Goal: Information Seeking & Learning: Compare options

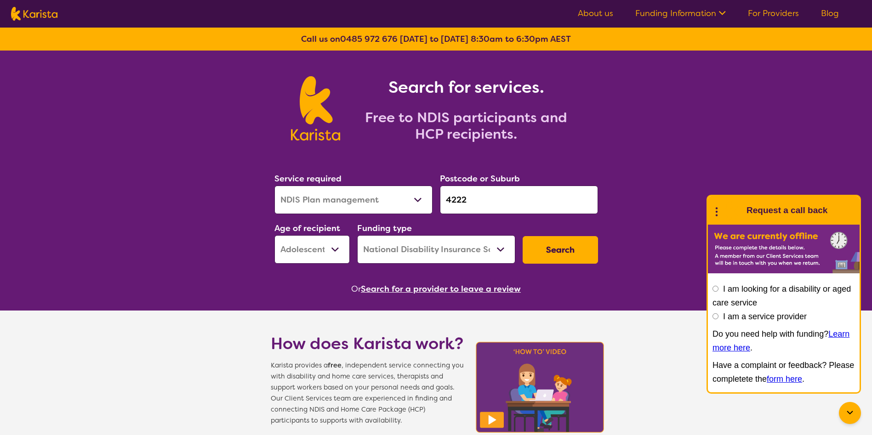
select select "NDIS Plan management"
select select "AS"
select select "NDIS"
click at [565, 249] on button "Search" at bounding box center [560, 250] width 75 height 28
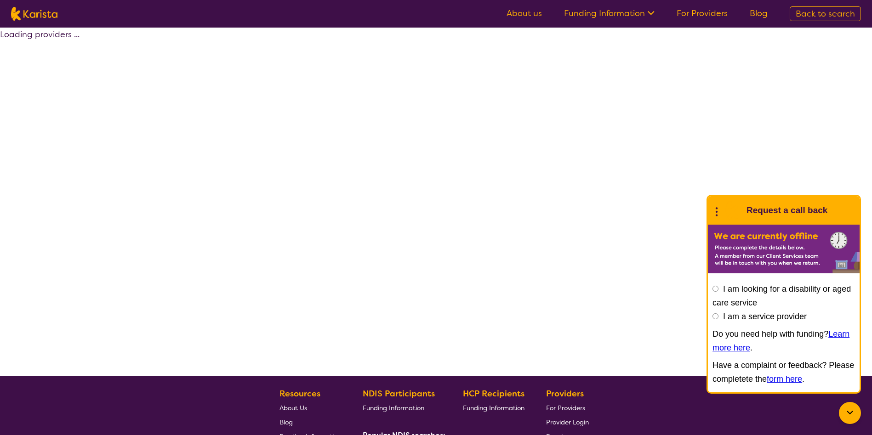
select select "by_score"
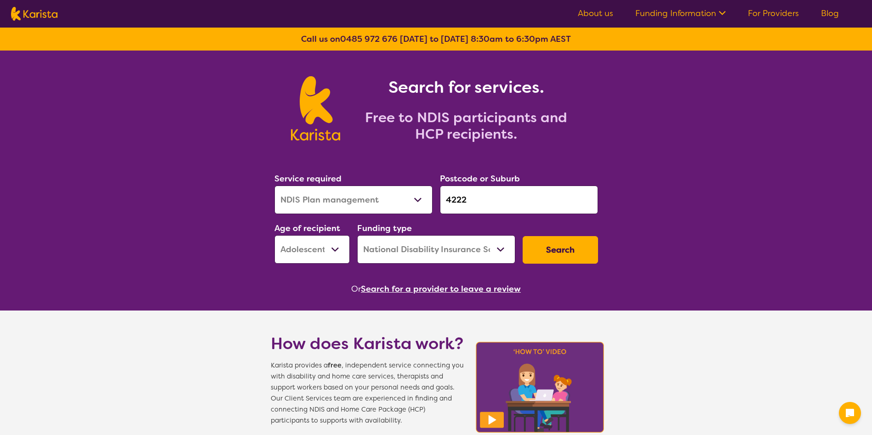
select select "NDIS Plan management"
select select "AS"
select select "NDIS"
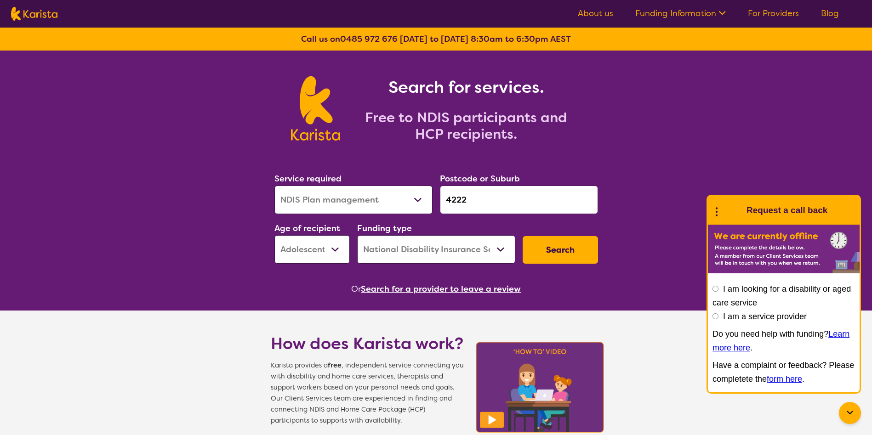
click at [473, 192] on input "4222" at bounding box center [519, 200] width 158 height 28
drag, startPoint x: 473, startPoint y: 192, endPoint x: 424, endPoint y: 193, distance: 49.2
click at [424, 193] on div "Service required Allied Health Assistant Assessment ([MEDICAL_DATA] or [MEDICAL…" at bounding box center [436, 217] width 331 height 99
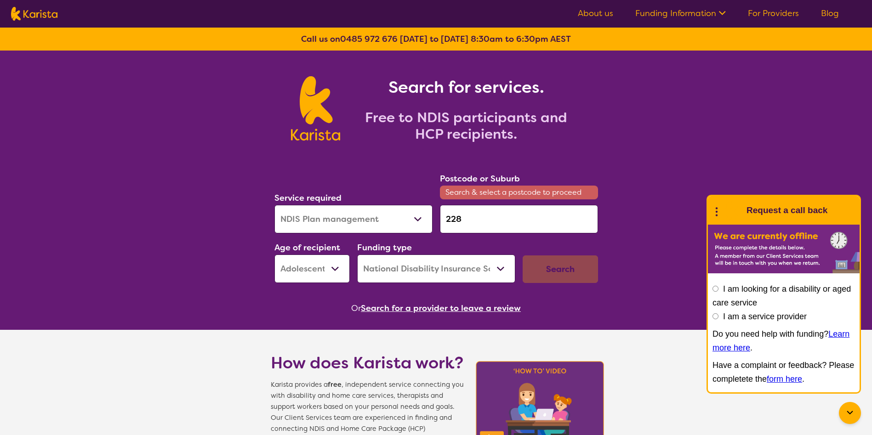
type input "2280"
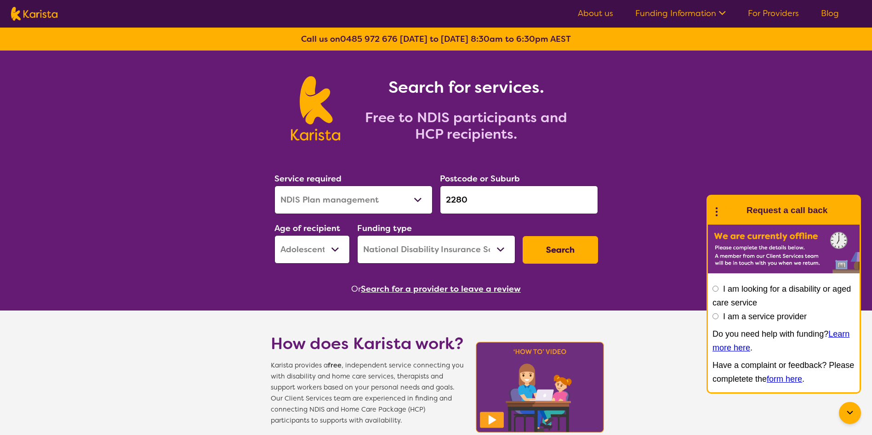
click button "Search" at bounding box center [560, 250] width 75 height 28
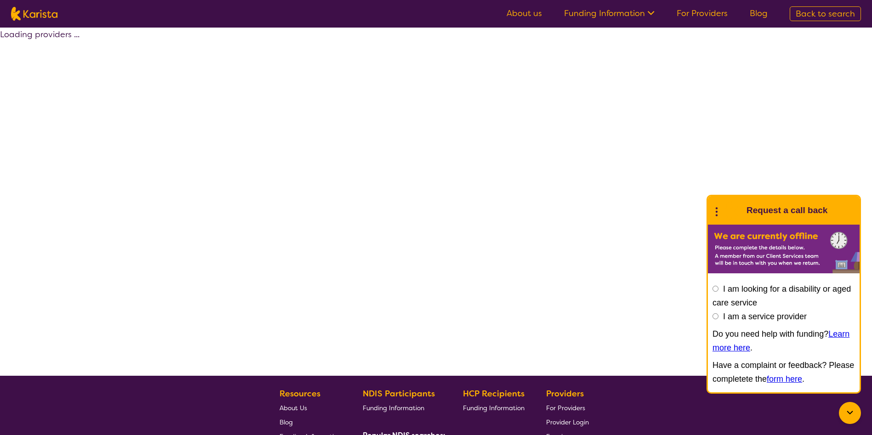
select select "by_score"
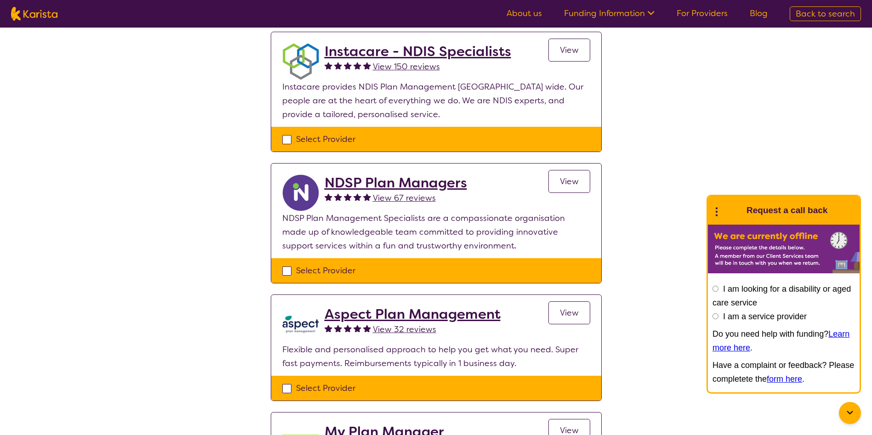
scroll to position [689, 0]
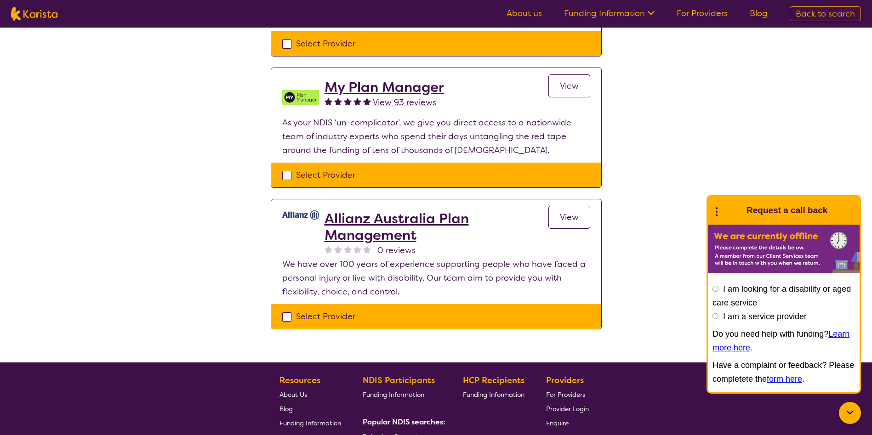
click at [415, 93] on h2 "My Plan Manager" at bounding box center [383, 87] width 119 height 17
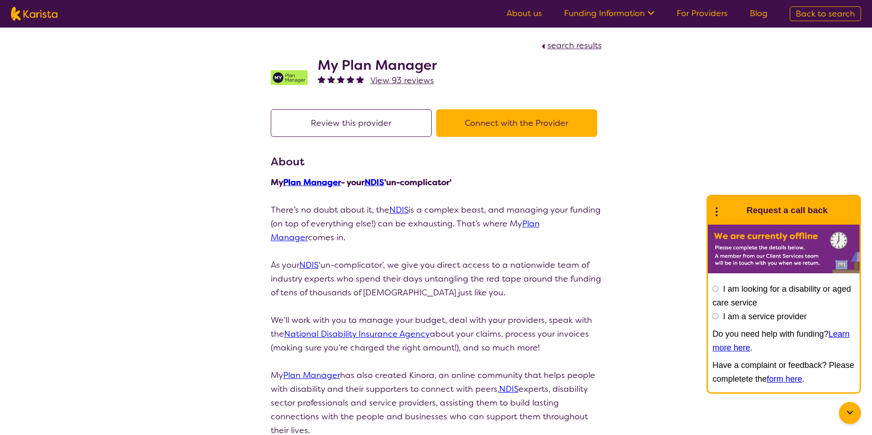
click at [404, 80] on span "View 93 reviews" at bounding box center [401, 80] width 63 height 11
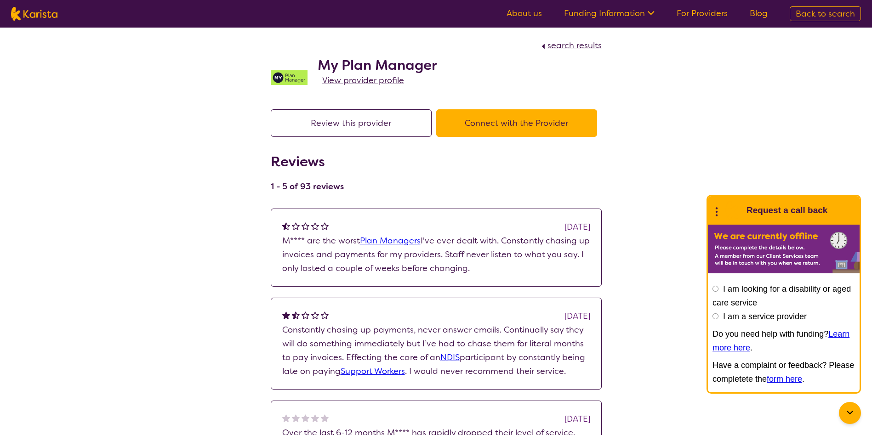
click at [580, 43] on span "search results" at bounding box center [574, 45] width 54 height 11
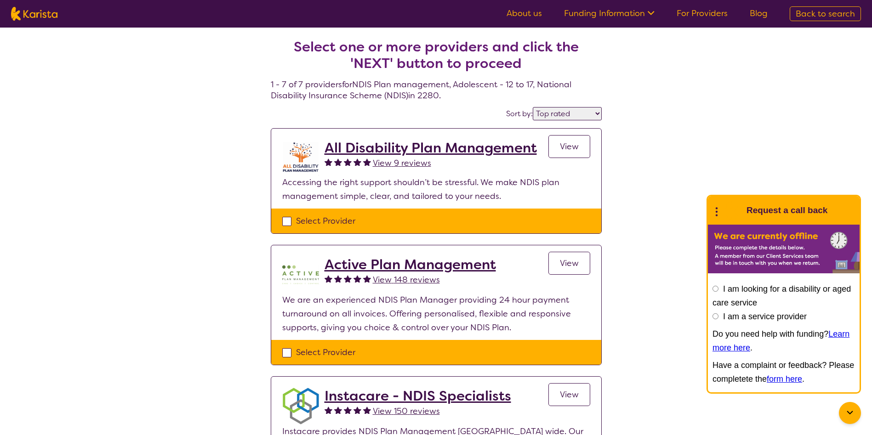
click at [588, 114] on select "Highly reviewed Top rated" at bounding box center [567, 113] width 69 height 13
select select "highly_reviewed"
click at [533, 107] on select "Highly reviewed Top rated" at bounding box center [567, 113] width 69 height 13
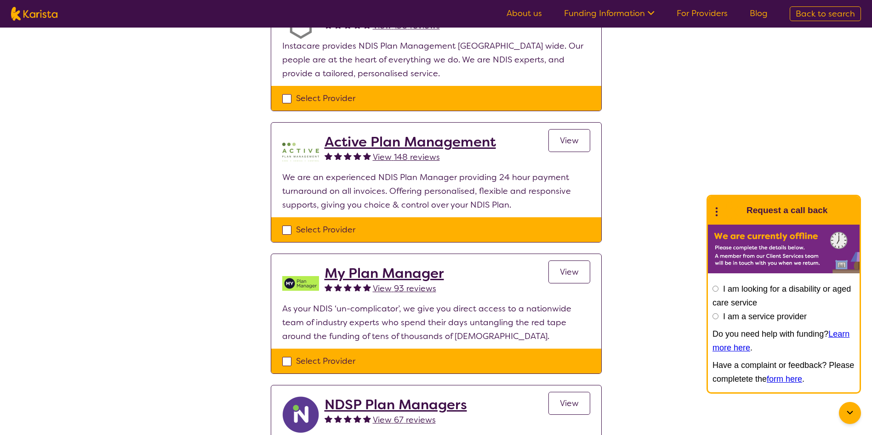
scroll to position [138, 0]
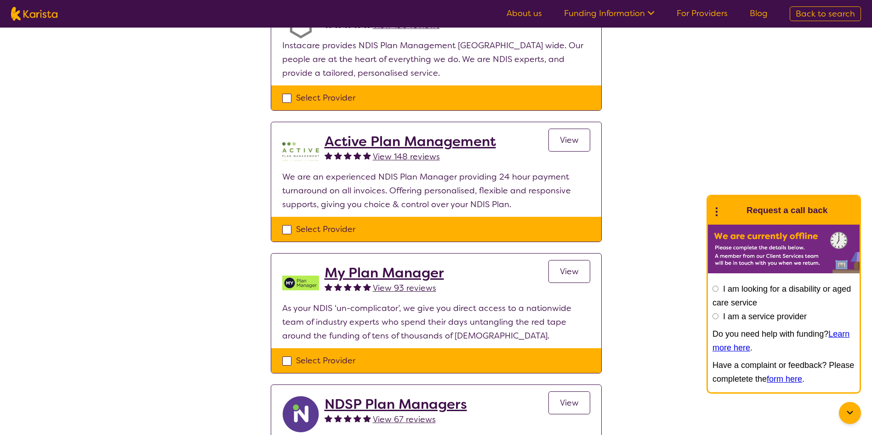
click at [362, 271] on h2 "My Plan Manager" at bounding box center [383, 273] width 119 height 17
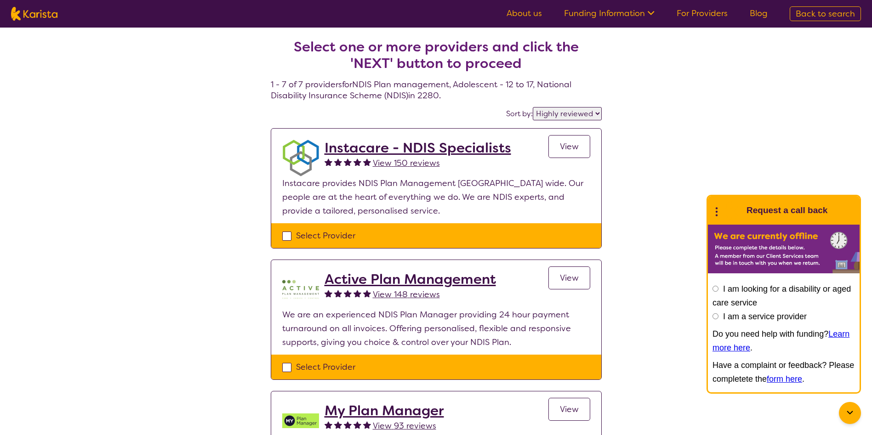
scroll to position [138, 0]
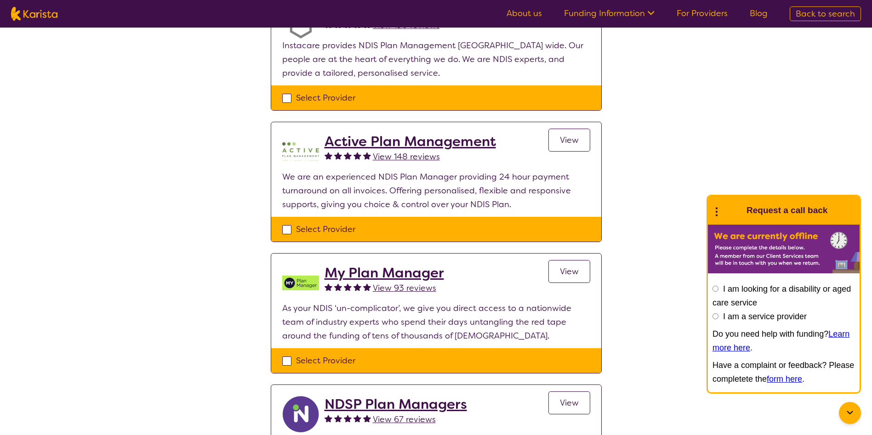
click at [726, 180] on div "Select one or more providers and click the 'NEXT' button to proceed 1 - 7 of 7 …" at bounding box center [436, 402] width 872 height 1024
click at [389, 156] on span "View 148 reviews" at bounding box center [406, 156] width 67 height 11
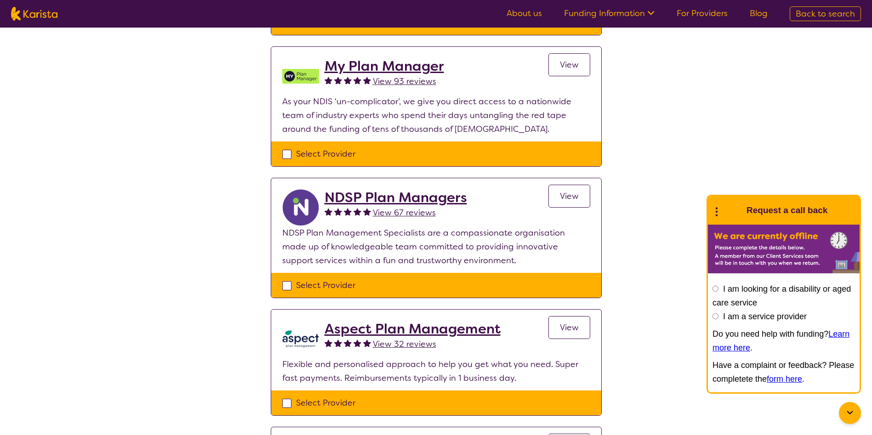
click at [375, 194] on h2 "NDSP Plan Managers" at bounding box center [395, 197] width 142 height 17
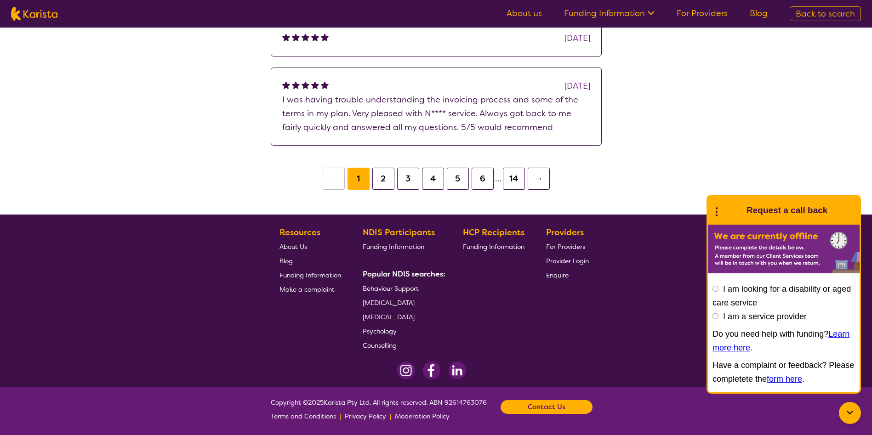
scroll to position [807, 0]
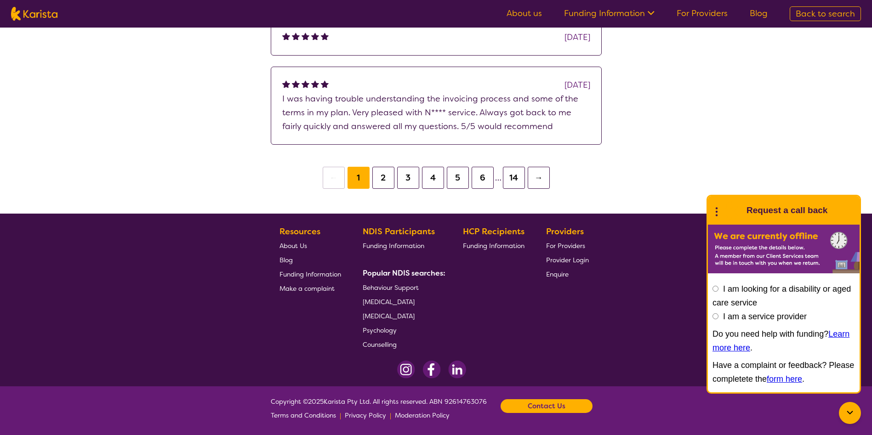
scroll to position [345, 0]
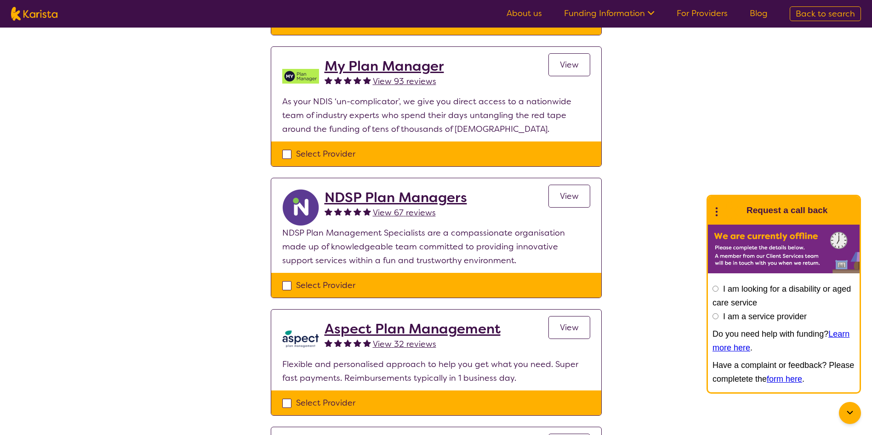
click at [413, 326] on h2 "Aspect Plan Management" at bounding box center [412, 329] width 176 height 17
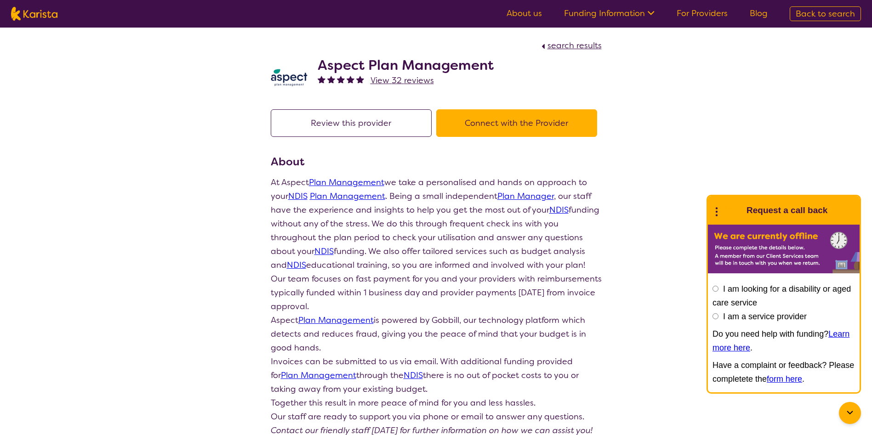
click at [395, 80] on span "View 32 reviews" at bounding box center [401, 80] width 63 height 11
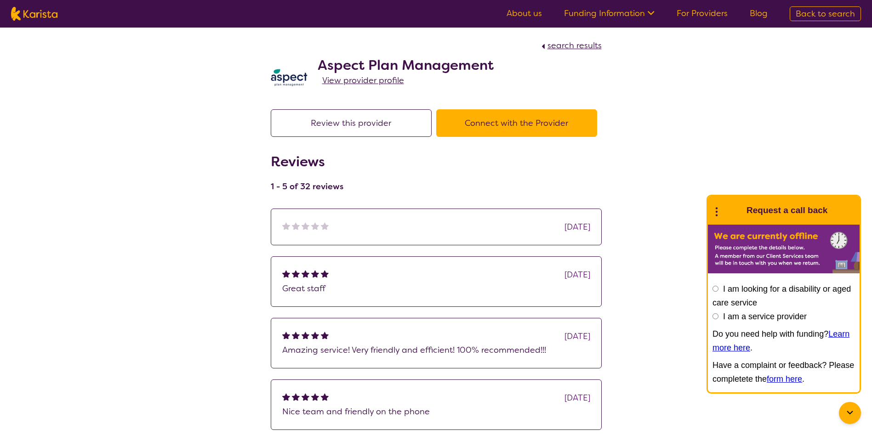
click at [453, 233] on div "[DATE]" at bounding box center [436, 227] width 308 height 14
click at [359, 76] on span "View provider profile" at bounding box center [363, 80] width 82 height 11
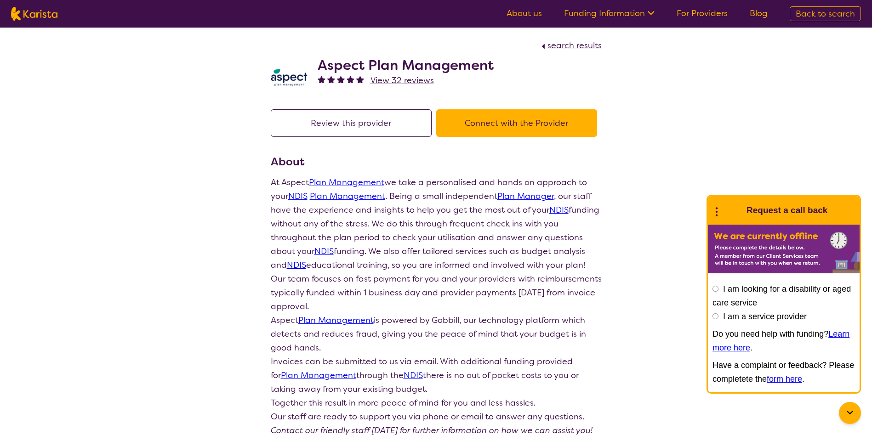
click at [568, 48] on span "search results" at bounding box center [574, 45] width 54 height 11
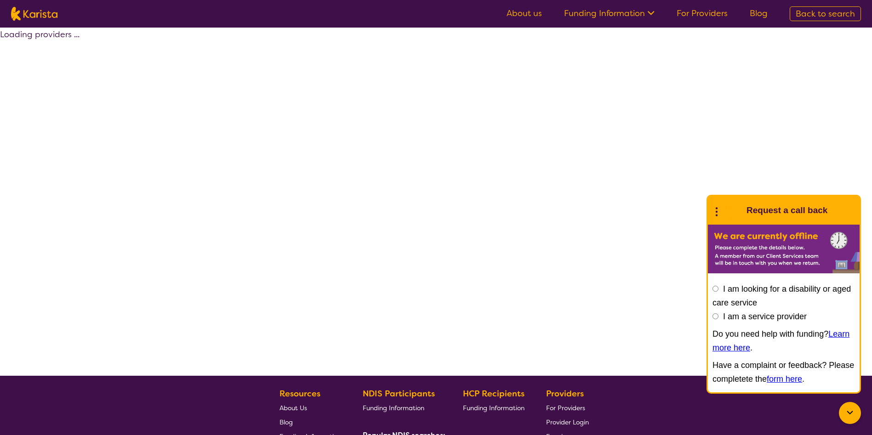
select select "by_score"
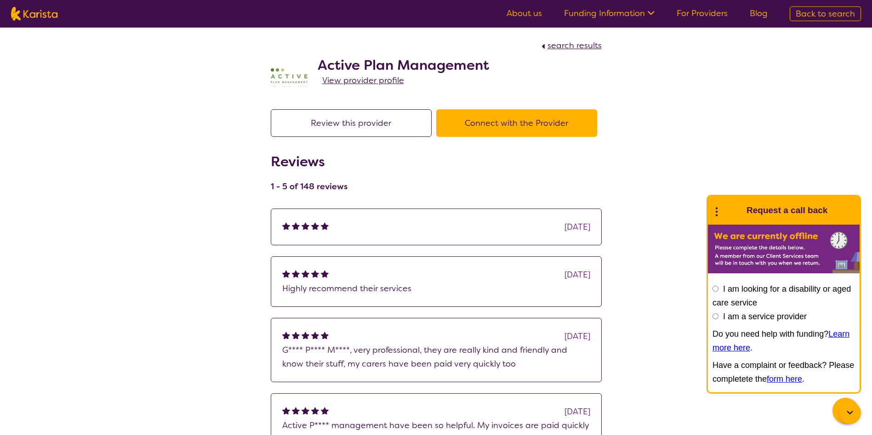
click at [579, 44] on span "search results" at bounding box center [574, 45] width 54 height 11
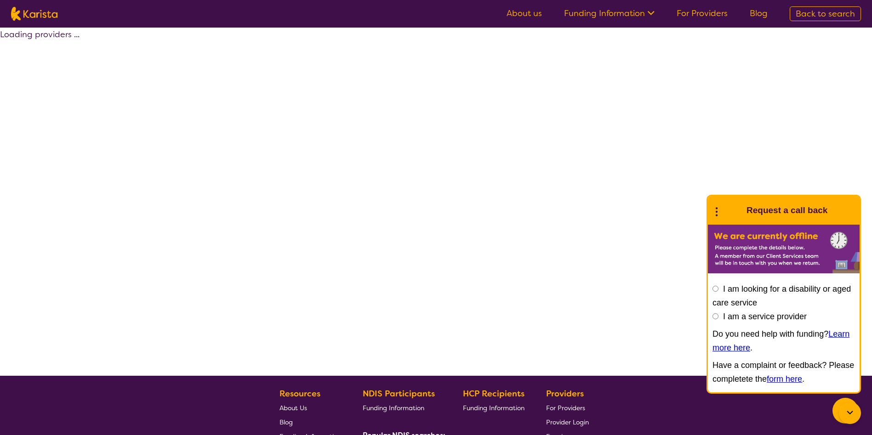
select select "by_score"
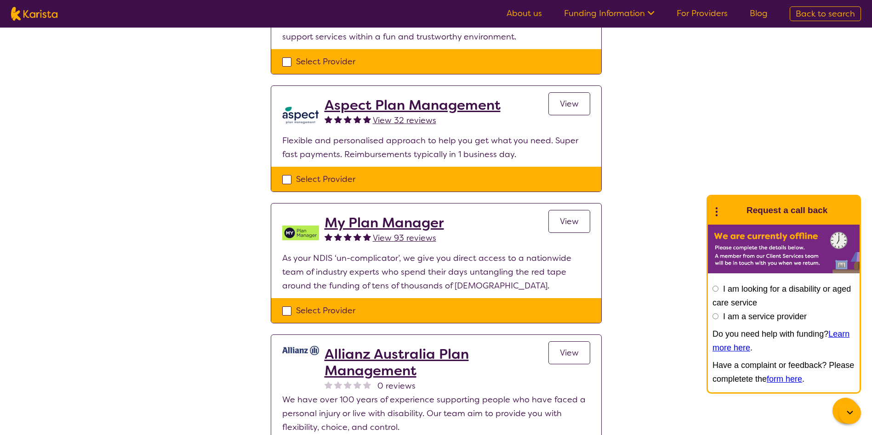
scroll to position [620, 0]
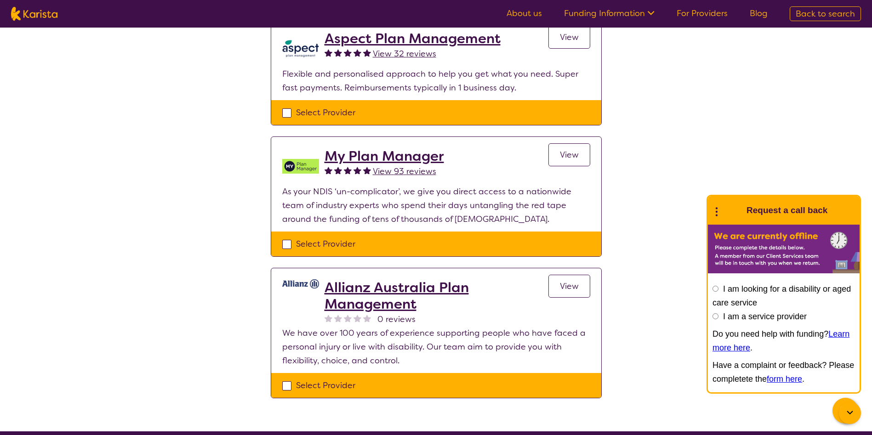
click at [358, 290] on h2 "Allianz Australia Plan Management" at bounding box center [436, 295] width 224 height 33
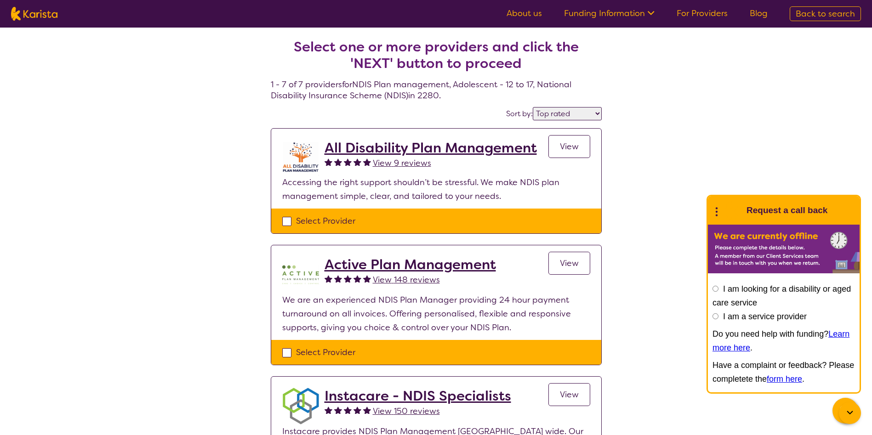
click at [596, 114] on select "Highly reviewed Top rated" at bounding box center [567, 113] width 69 height 13
select select "highly_reviewed"
click at [533, 107] on select "Highly reviewed Top rated" at bounding box center [567, 113] width 69 height 13
